Goal: Find specific page/section: Find specific page/section

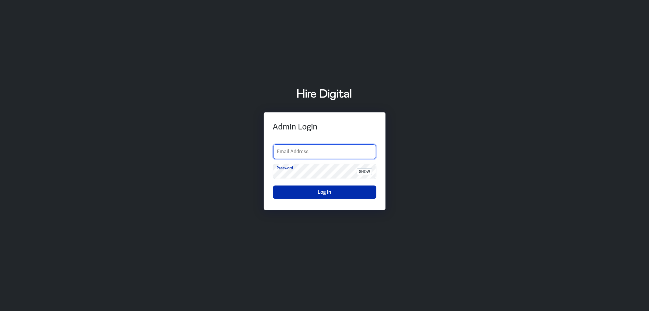
type input "[PERSON_NAME][EMAIL_ADDRESS][PERSON_NAME][DOMAIN_NAME]"
click at [324, 189] on button "Log In" at bounding box center [324, 191] width 103 height 13
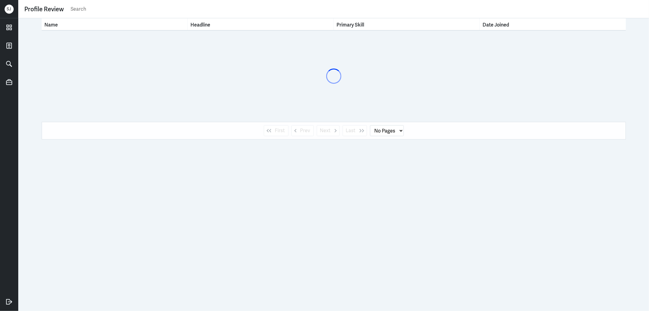
select select "1"
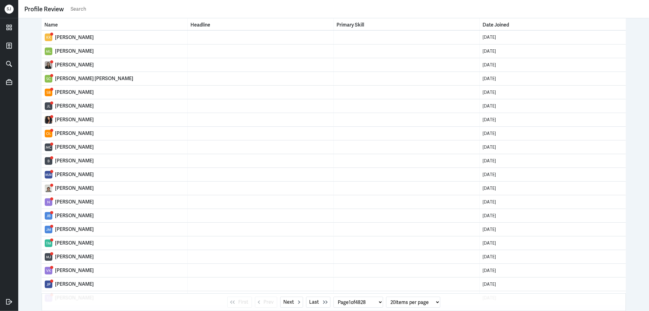
click at [75, 12] on input "text" at bounding box center [356, 9] width 573 height 9
click at [10, 28] on icon at bounding box center [9, 27] width 5 height 5
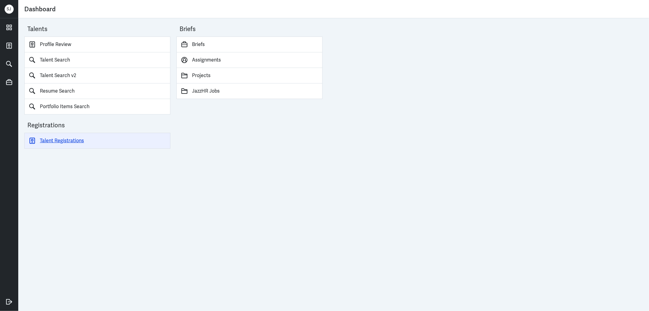
click at [65, 137] on link "Talent Registrations" at bounding box center [97, 141] width 146 height 16
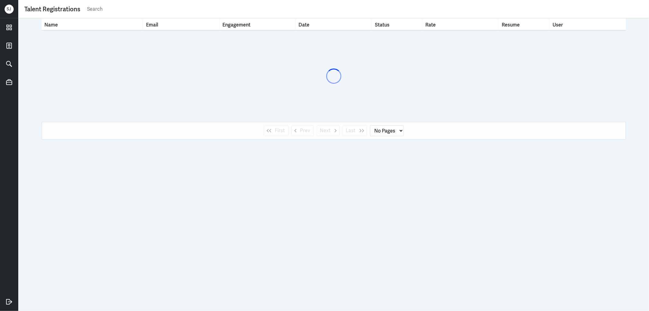
click at [86, 10] on input "text" at bounding box center [364, 9] width 556 height 9
type input "[PERSON_NAME]"
select select "1"
